Goal: Find specific page/section: Find specific page/section

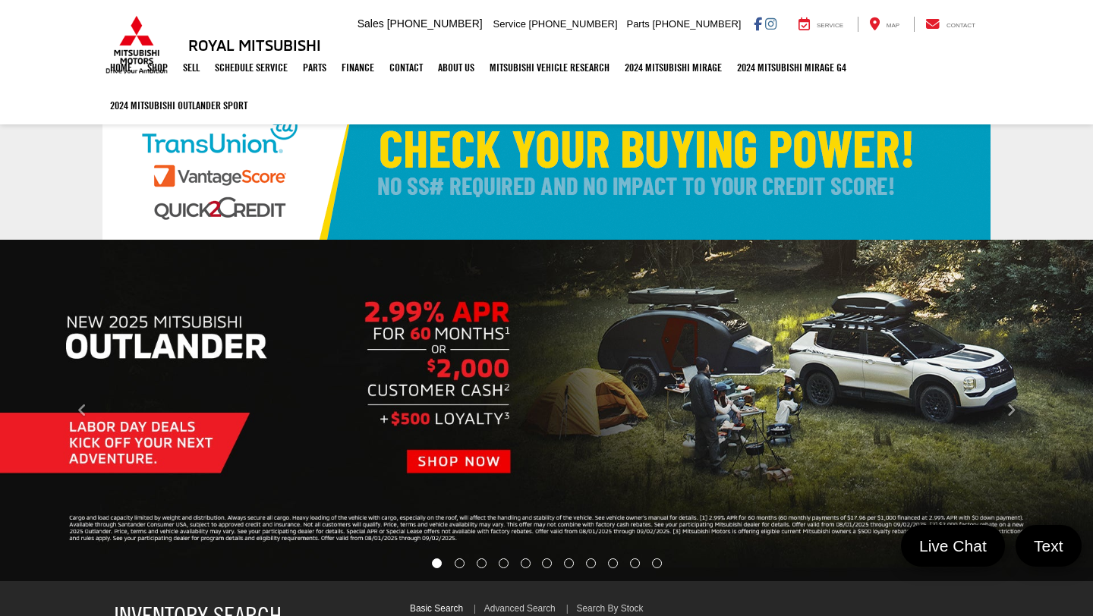
select select "Mitsubishi"
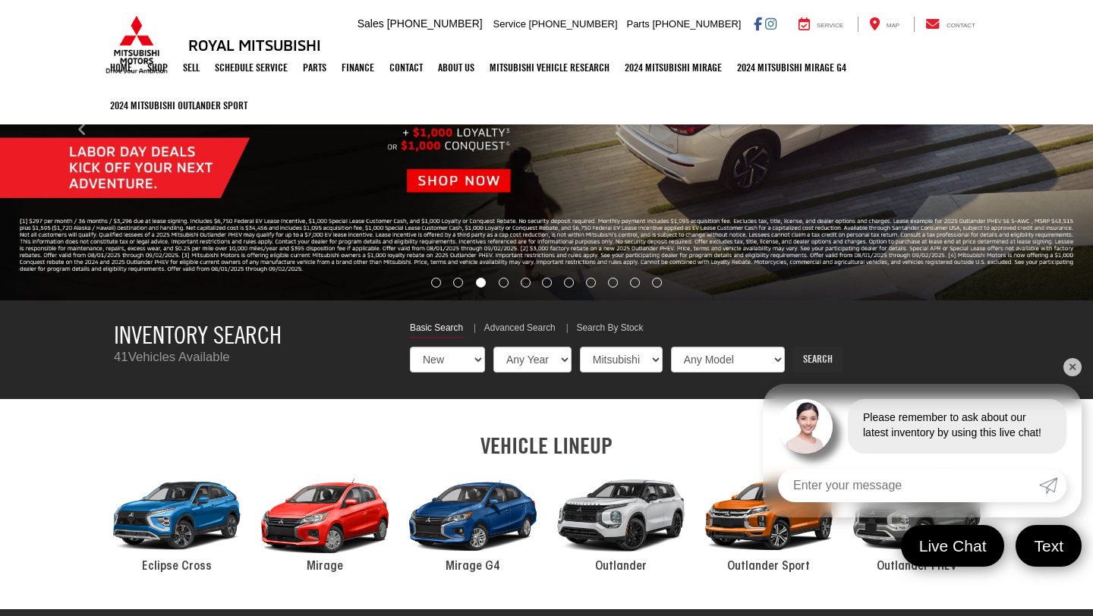
scroll to position [293, 0]
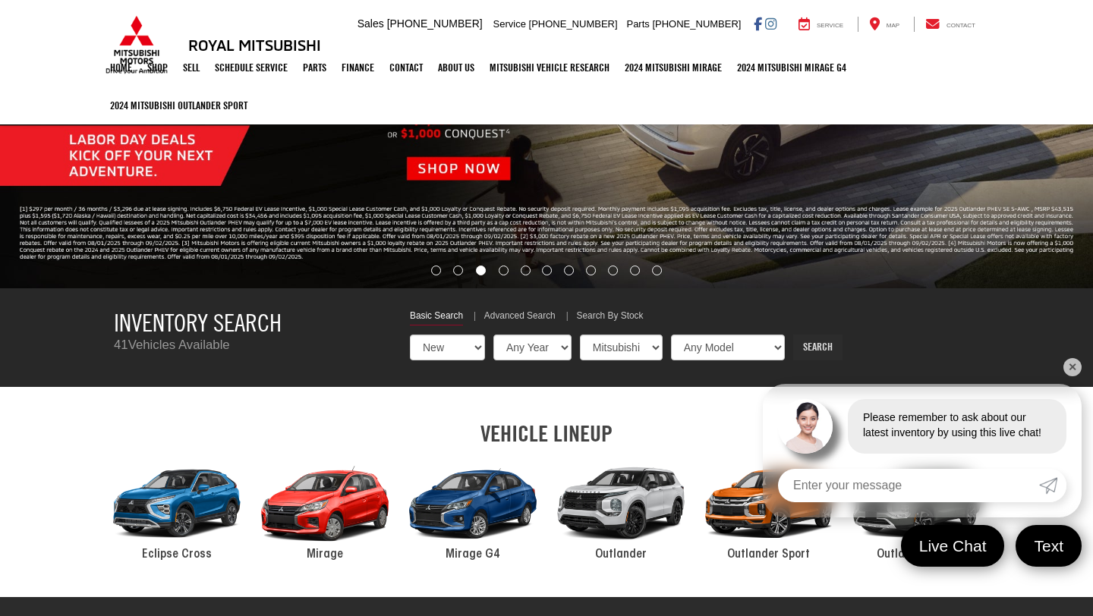
click at [808, 346] on link "Search" at bounding box center [817, 348] width 49 height 26
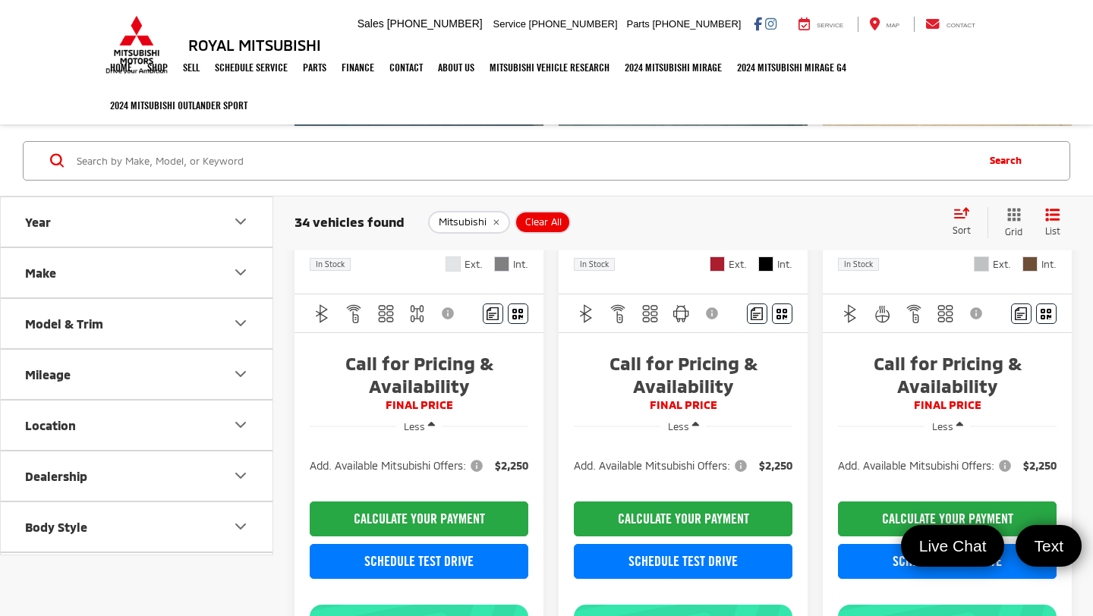
scroll to position [304, 0]
